Goal: Communication & Community: Answer question/provide support

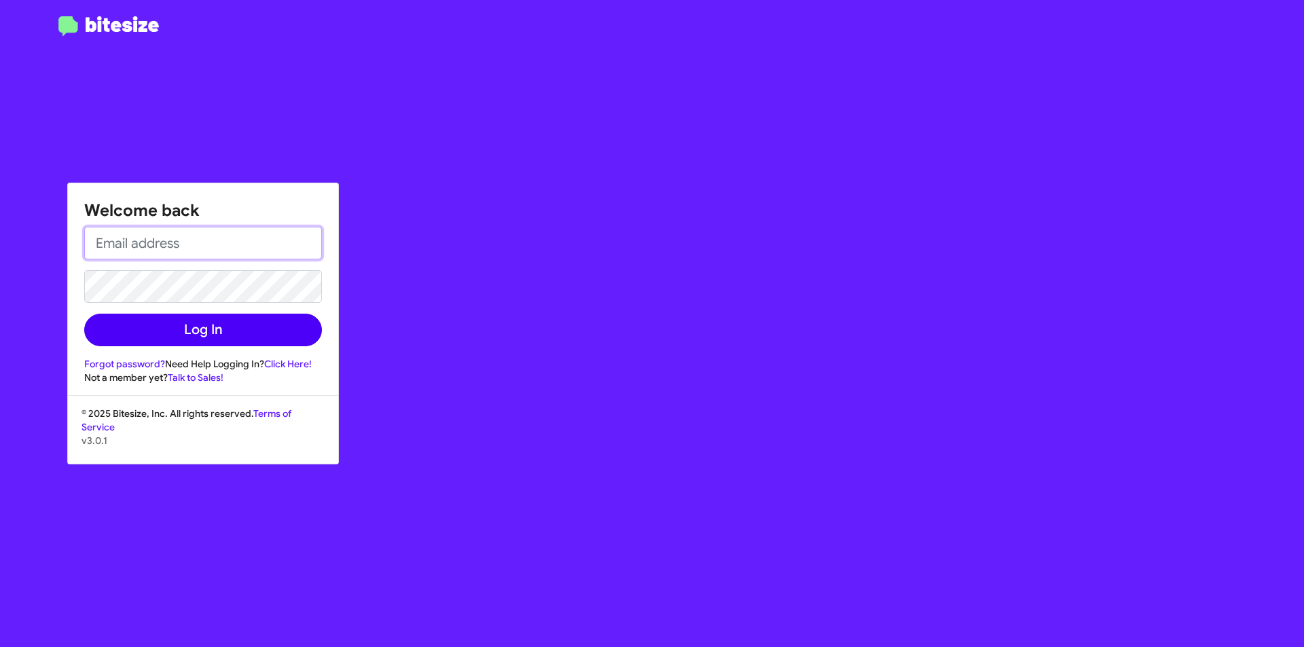
type input "[EMAIL_ADDRESS][DOMAIN_NAME]"
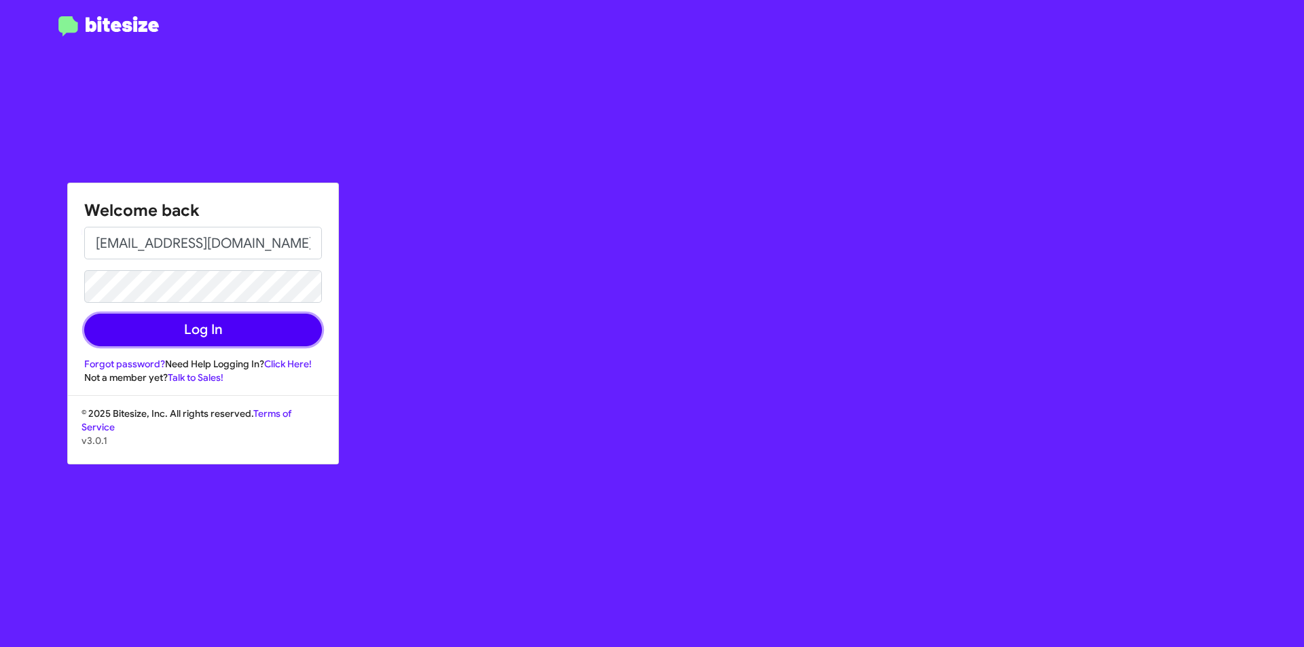
click at [227, 339] on button "Log In" at bounding box center [203, 330] width 238 height 33
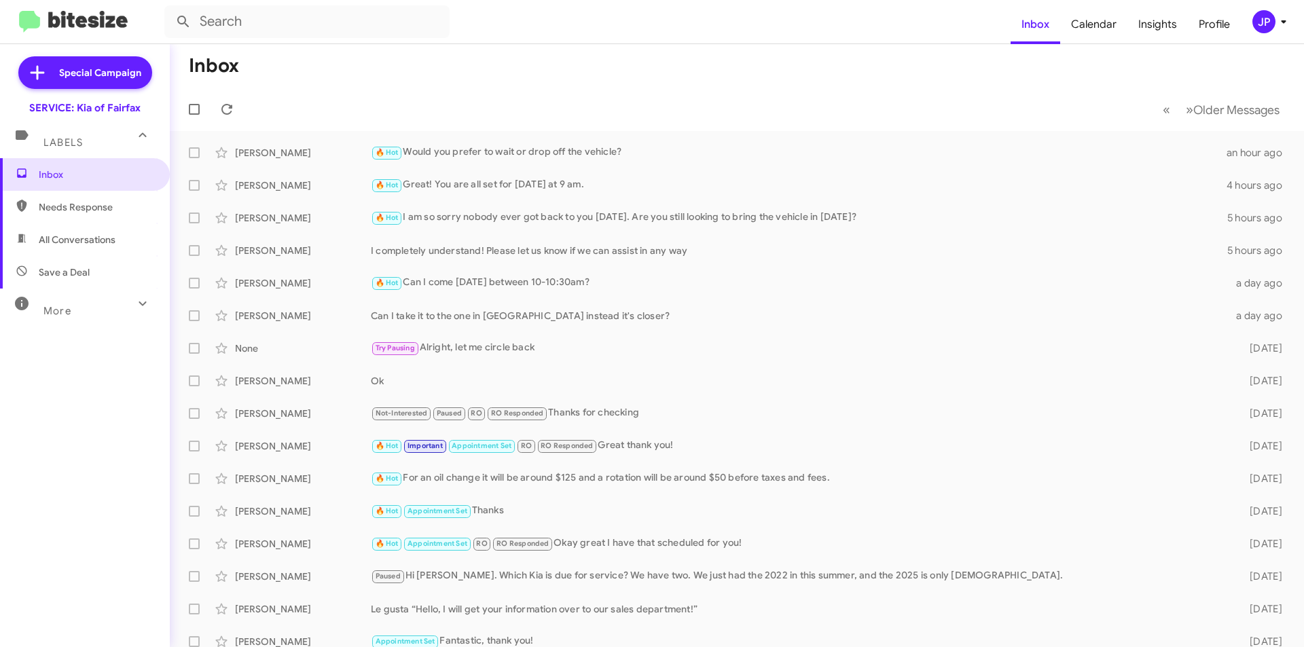
click at [84, 215] on span "Needs Response" at bounding box center [85, 207] width 170 height 33
type input "in:needs-response"
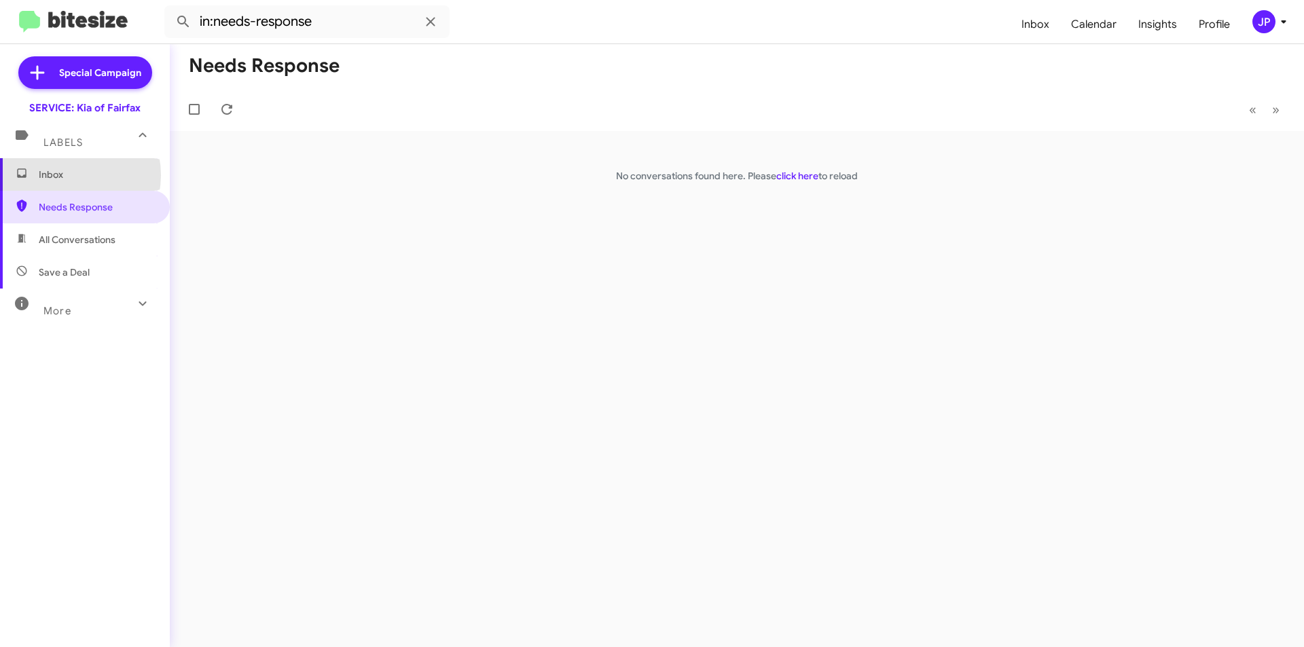
click at [61, 175] on span "Inbox" at bounding box center [96, 175] width 115 height 14
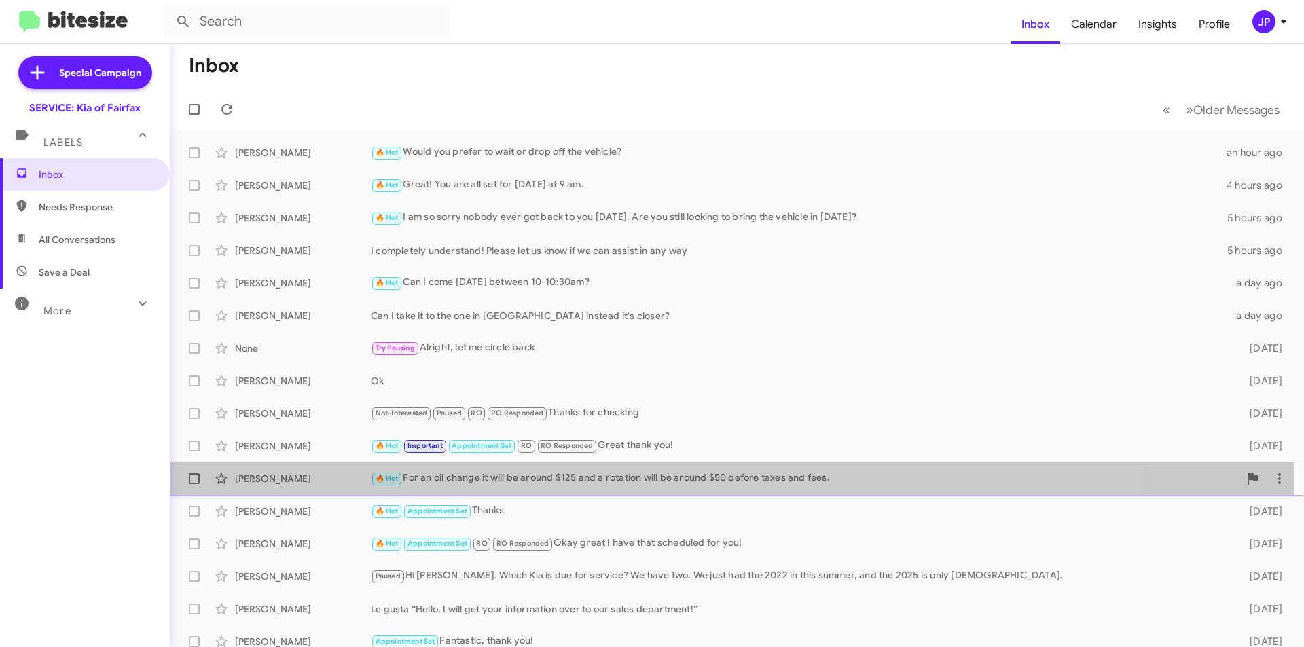
click at [442, 481] on div "🔥 Hot For an oil change it will be around $125 and a rotation will be around $5…" at bounding box center [805, 479] width 868 height 16
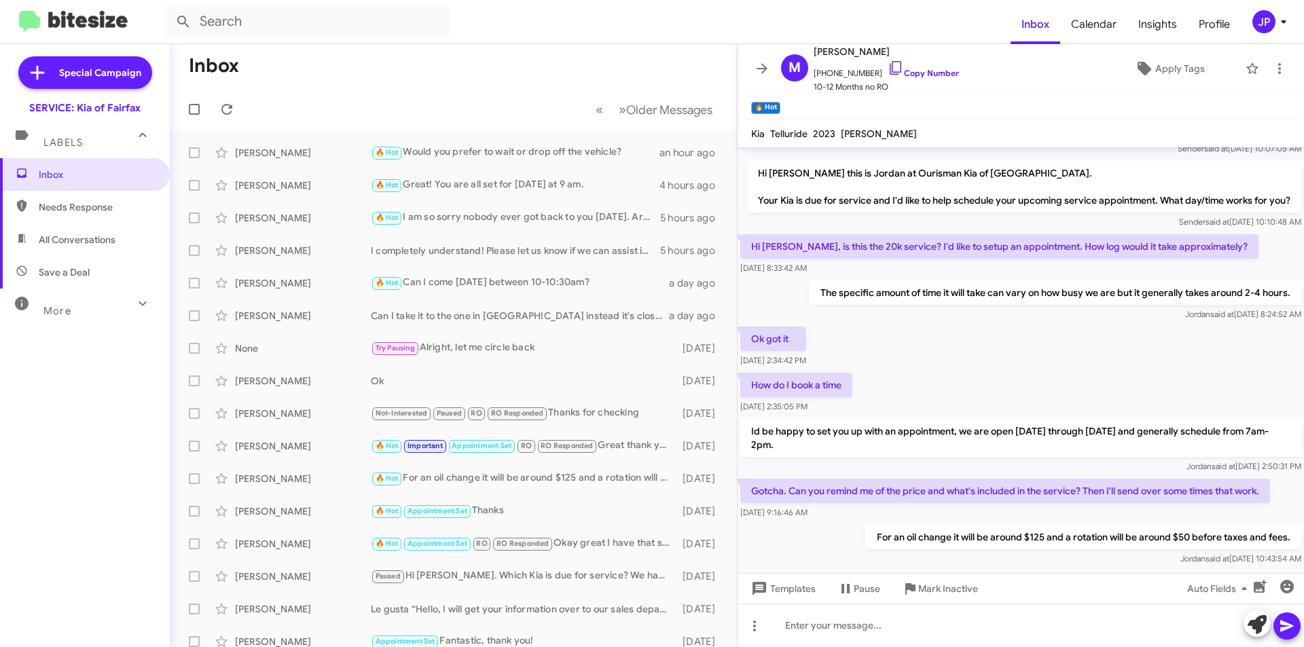
scroll to position [179, 0]
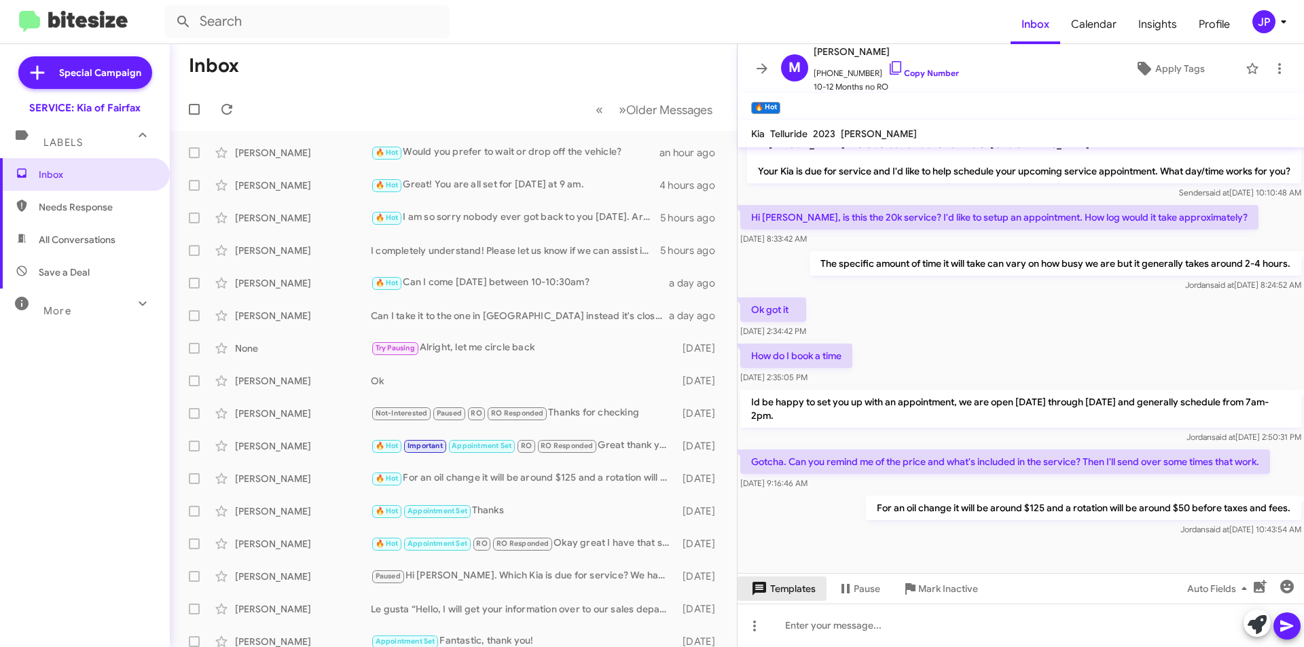
click at [771, 584] on span "Templates" at bounding box center [781, 588] width 67 height 24
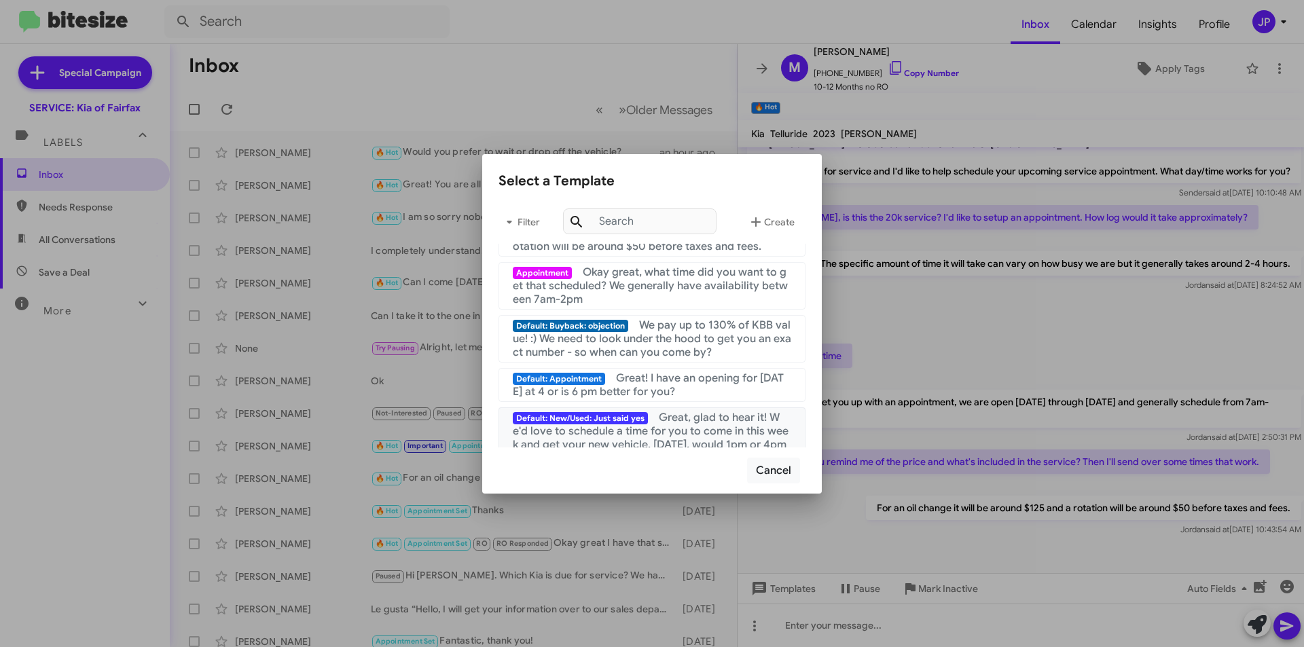
scroll to position [194, 0]
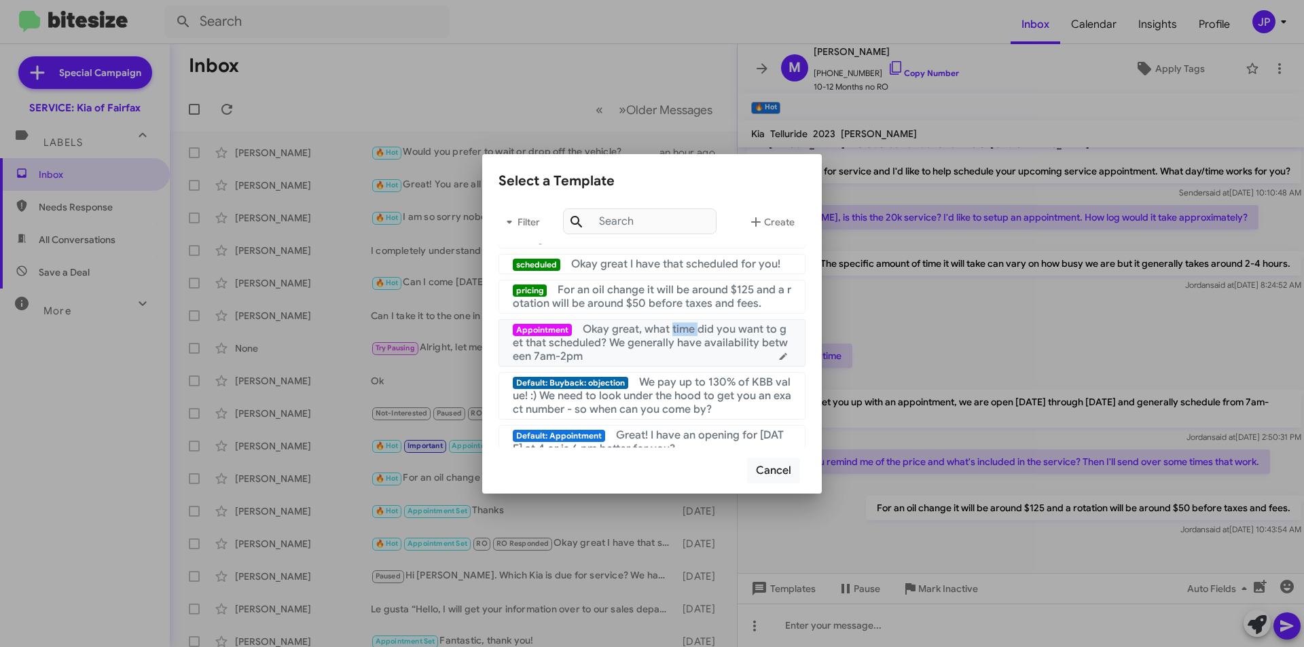
drag, startPoint x: 695, startPoint y: 344, endPoint x: 671, endPoint y: 345, distance: 24.5
click at [671, 345] on span "Okay great, what time did you want to get that scheduled? We generally have ava…" at bounding box center [650, 343] width 275 height 41
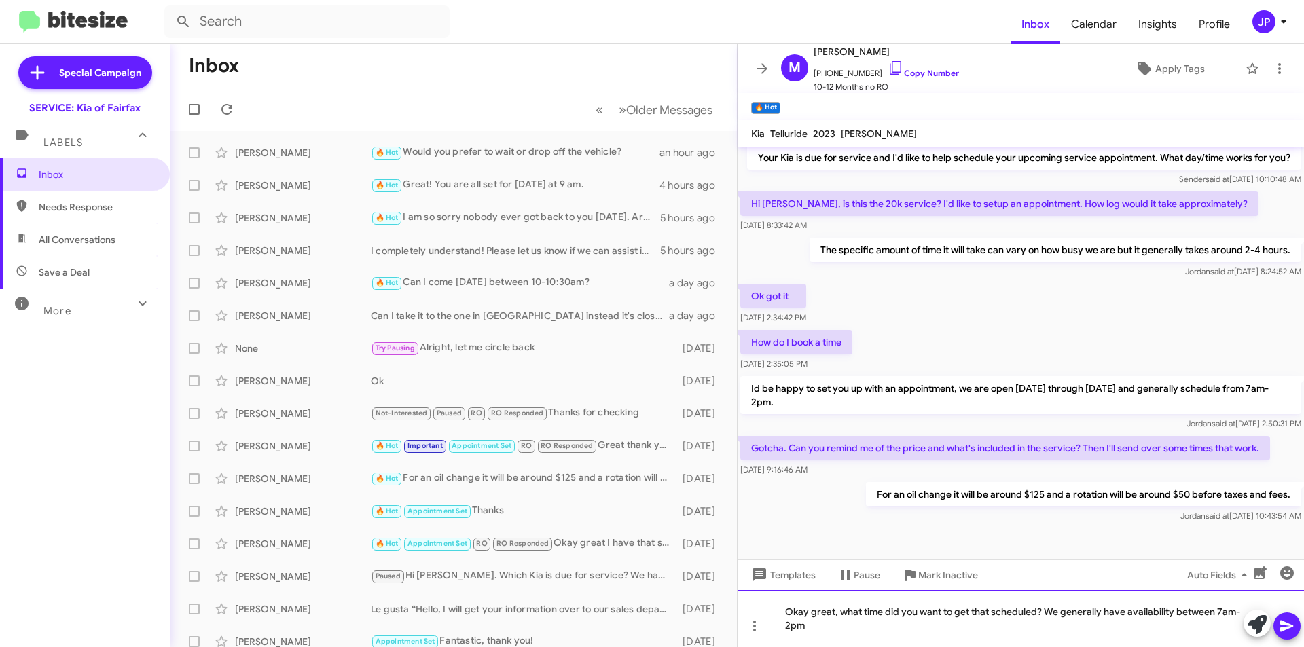
drag, startPoint x: 872, startPoint y: 635, endPoint x: 740, endPoint y: 602, distance: 136.5
click at [740, 602] on div "Okay great, what time did you want to get that scheduled? We generally have ava…" at bounding box center [1020, 618] width 566 height 57
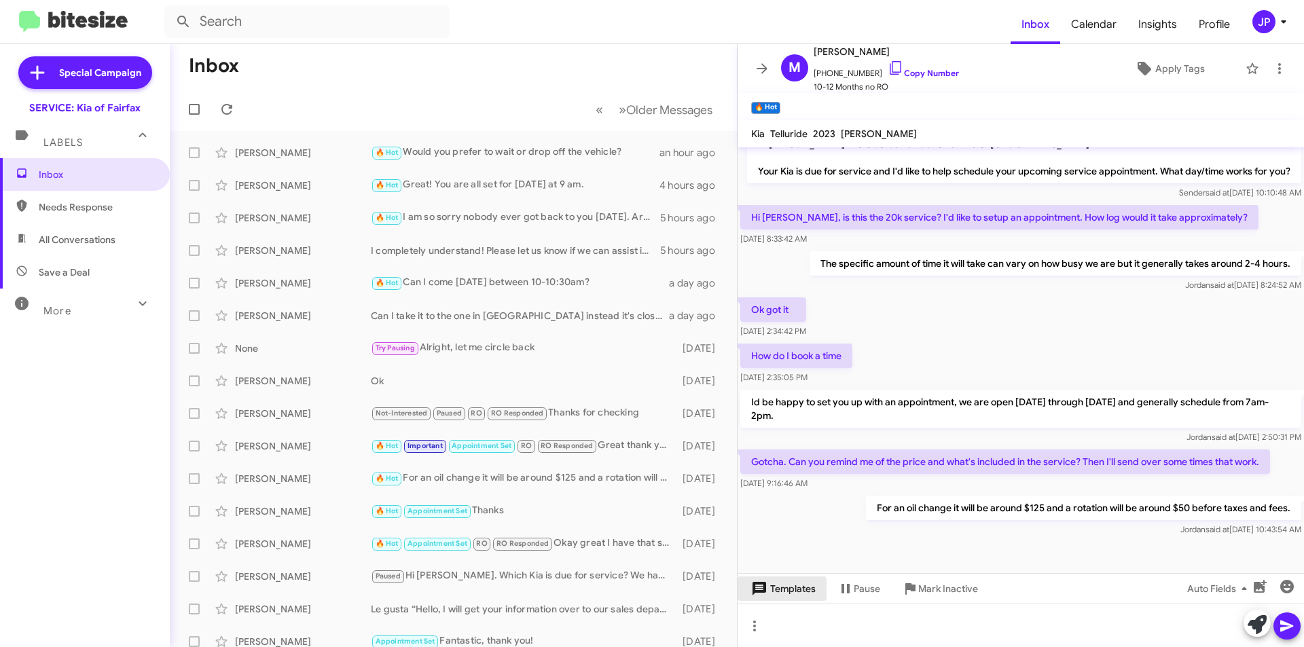
click at [786, 582] on span "Templates" at bounding box center [781, 588] width 67 height 24
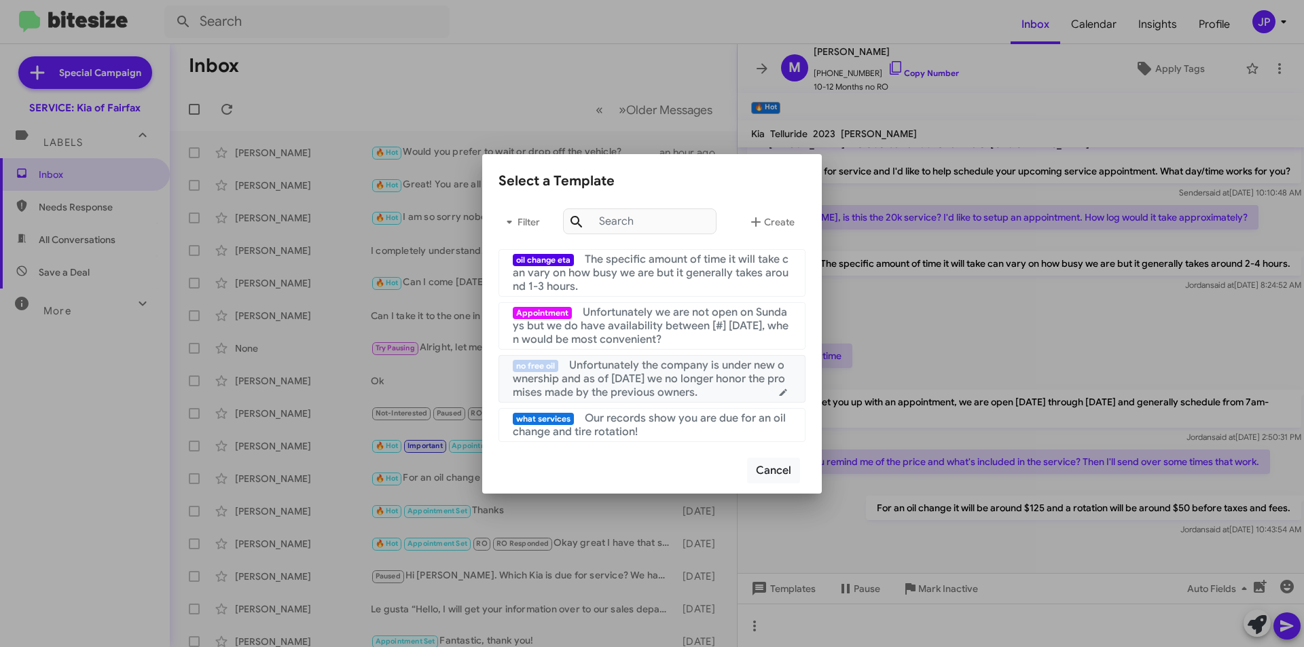
scroll to position [68, 0]
